Goal: Find specific page/section: Find specific page/section

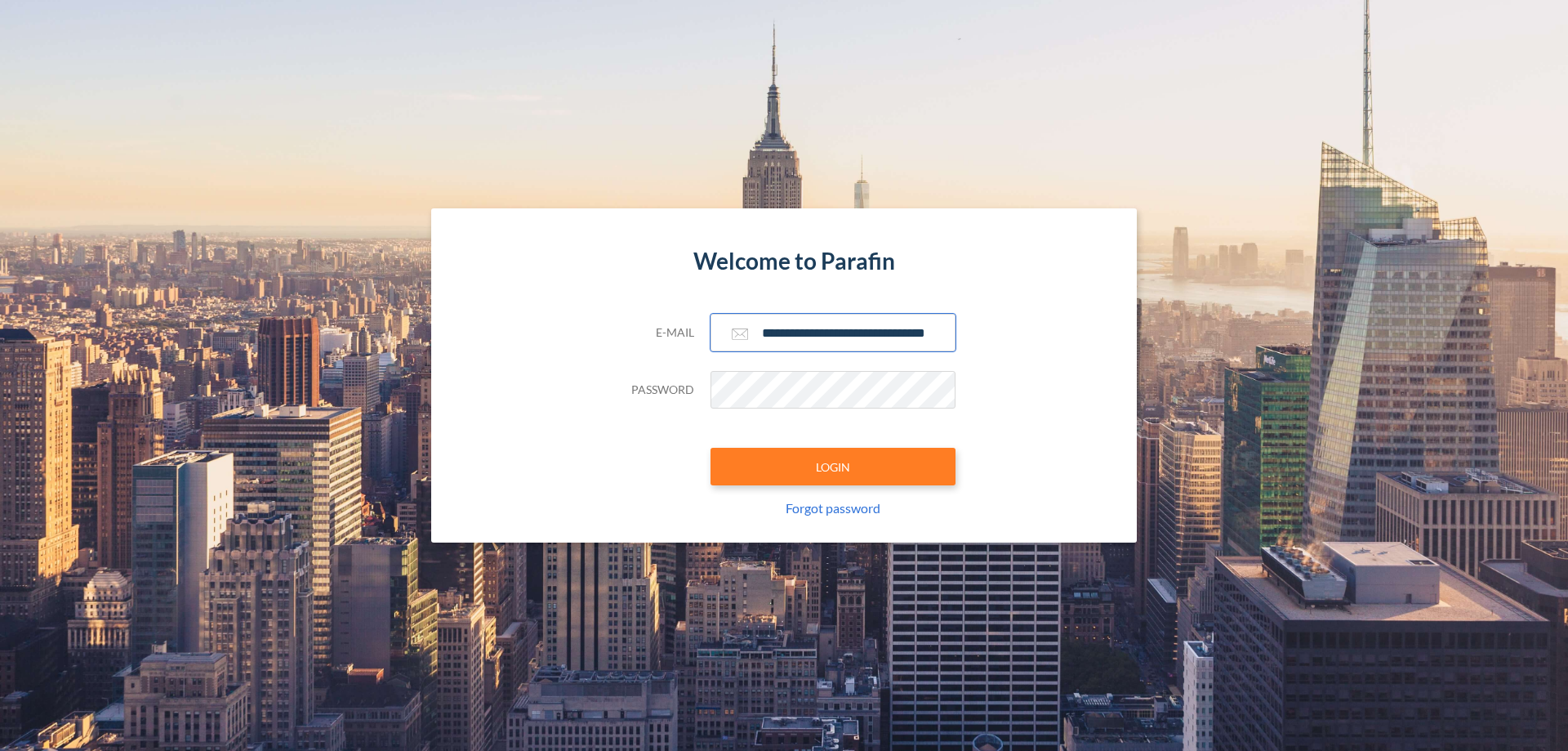
scroll to position [0, 26]
type input "**********"
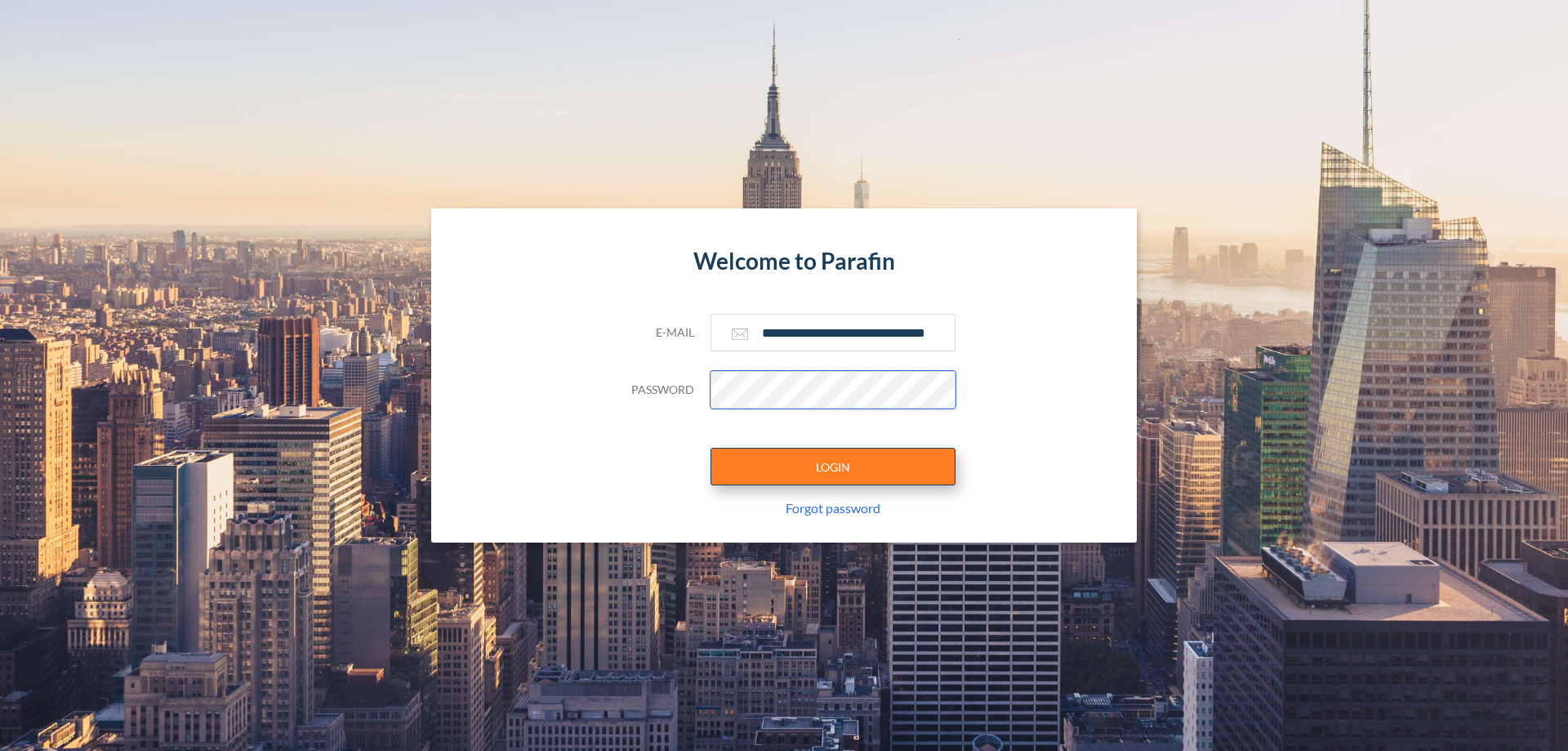
scroll to position [0, 0]
click at [833, 466] on button "LOGIN" at bounding box center [832, 467] width 245 height 38
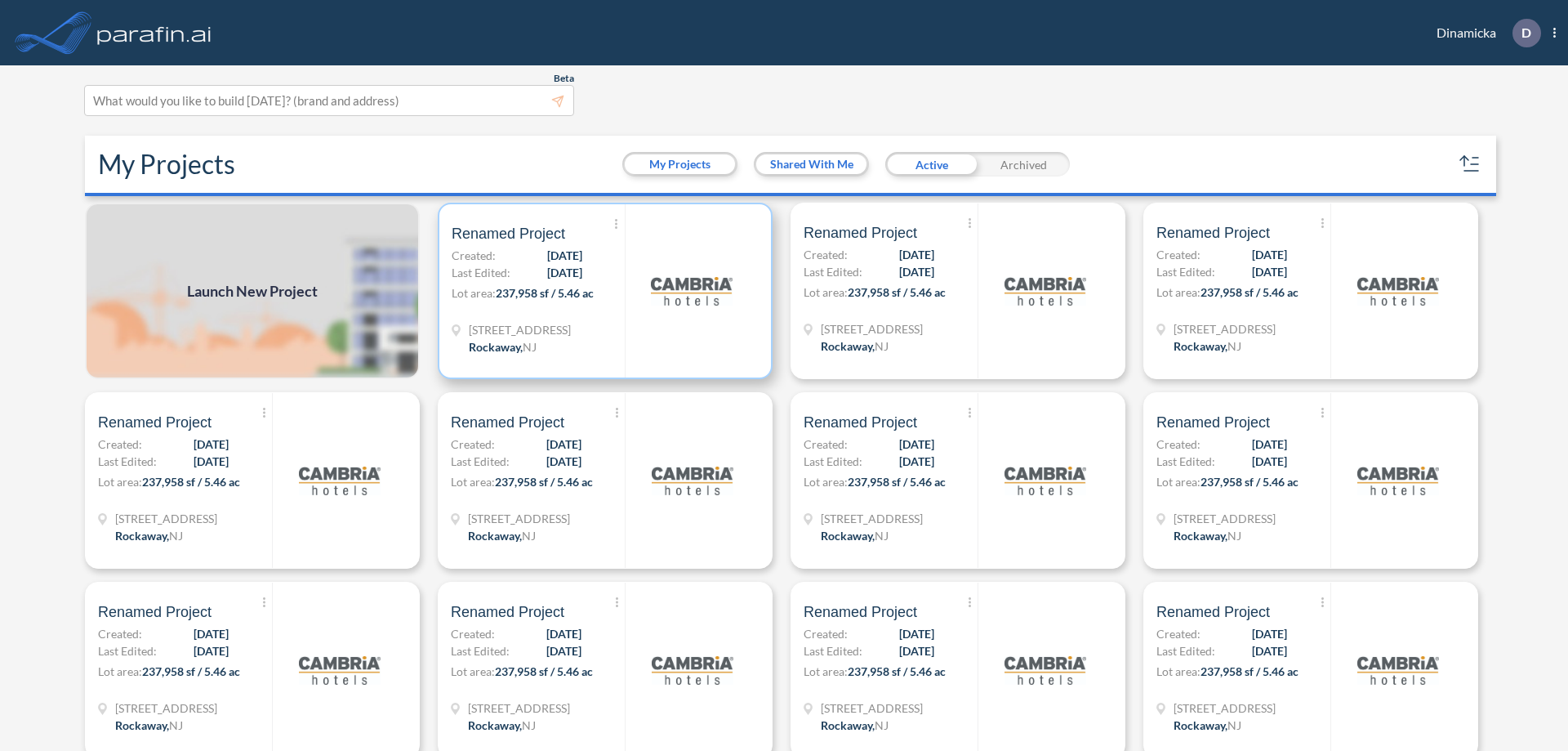
scroll to position [4, 0]
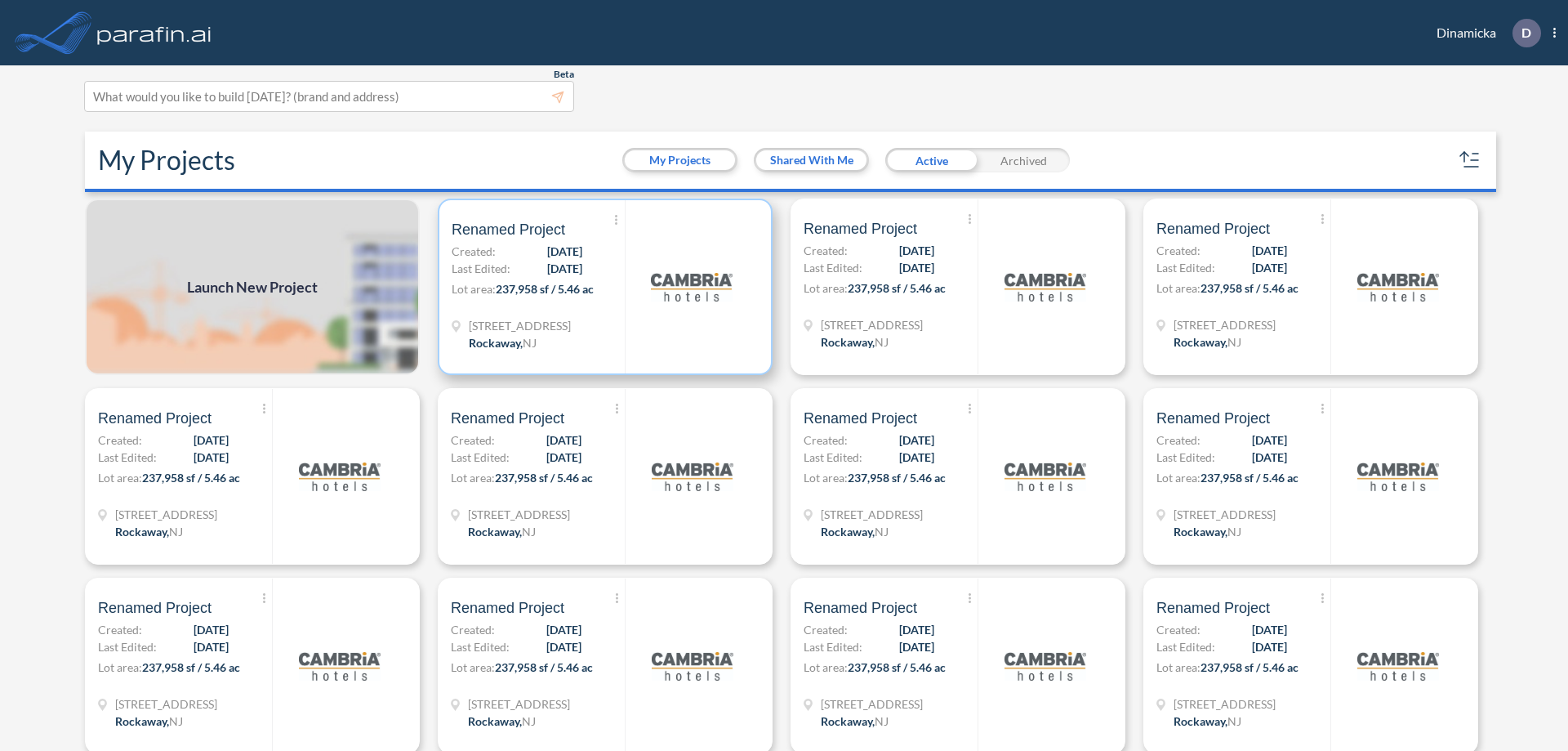
click at [602, 287] on p "Lot area: 237,958 sf / 5.46 ac" at bounding box center [539, 292] width 173 height 24
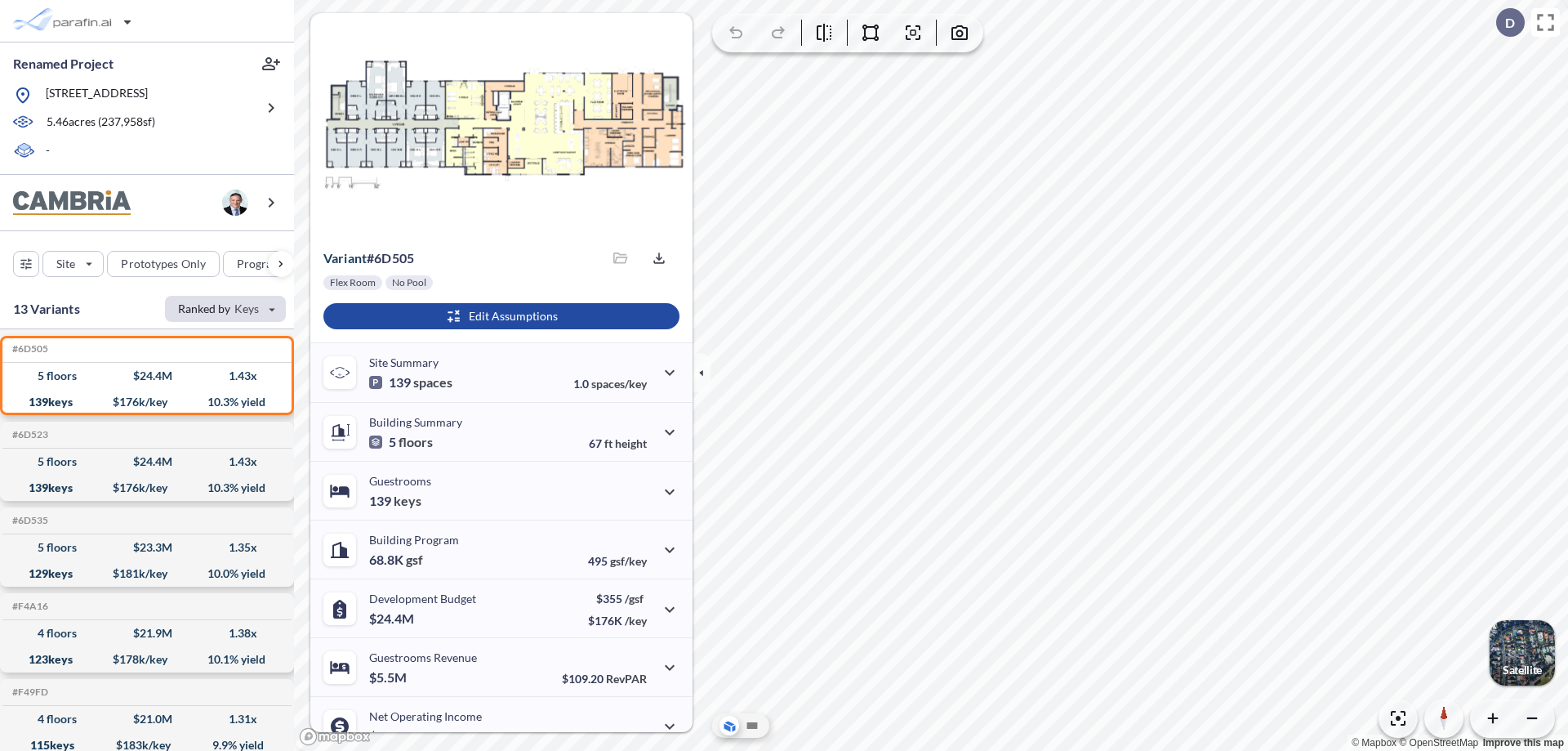
click at [225, 308] on div "button" at bounding box center [225, 309] width 121 height 26
